Goal: Check status

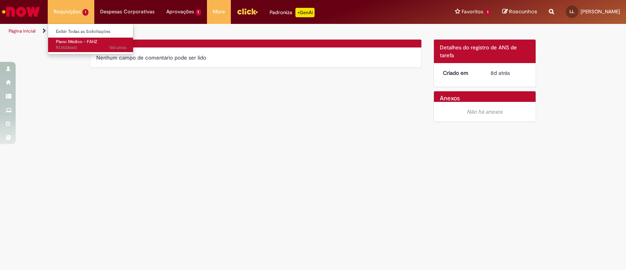
click at [84, 42] on span "Plano Médico - FAHZ" at bounding box center [76, 42] width 41 height 6
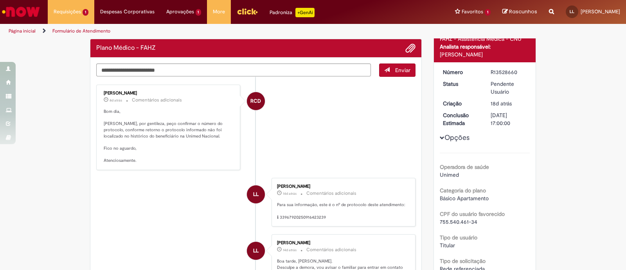
scroll to position [63, 0]
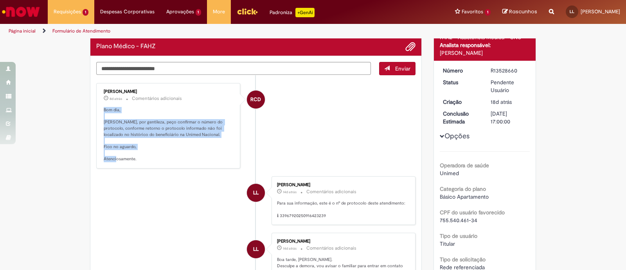
drag, startPoint x: 137, startPoint y: 159, endPoint x: 94, endPoint y: 108, distance: 66.3
click at [96, 108] on div "[PERSON_NAME] 8d atrás 8 dias atrás Comentários adicionais Bom dia, [PERSON_NAM…" at bounding box center [168, 125] width 144 height 85
copy p "Bom dia, [PERSON_NAME], por [PERSON_NAME], peço confirmar o número do protocolo…"
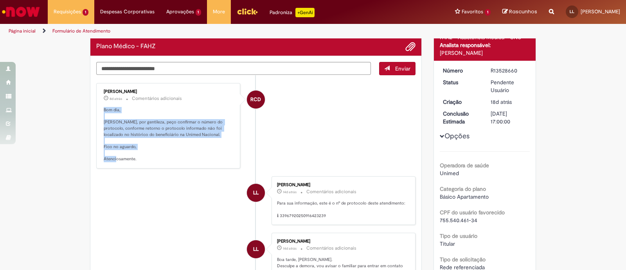
drag, startPoint x: 137, startPoint y: 159, endPoint x: 98, endPoint y: 111, distance: 61.8
click at [99, 111] on div "[PERSON_NAME] 8d atrás 8 dias atrás Comentários adicionais Bom dia, [PERSON_NAM…" at bounding box center [168, 125] width 139 height 81
copy p "Bom dia, [PERSON_NAME], por [PERSON_NAME], peço confirmar o número do protocolo…"
